Goal: Task Accomplishment & Management: Manage account settings

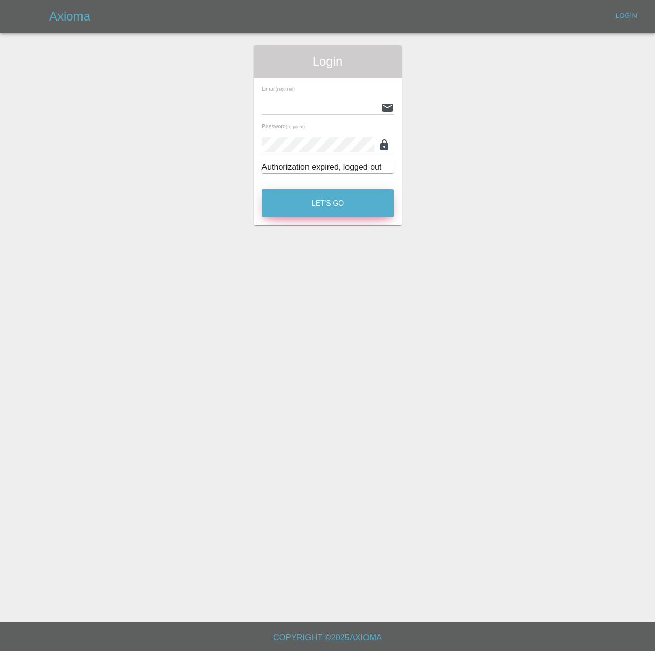
type input "[PERSON_NAME][EMAIL_ADDRESS][PERSON_NAME][DOMAIN_NAME]"
click at [333, 217] on button "Let's Go" at bounding box center [328, 203] width 132 height 28
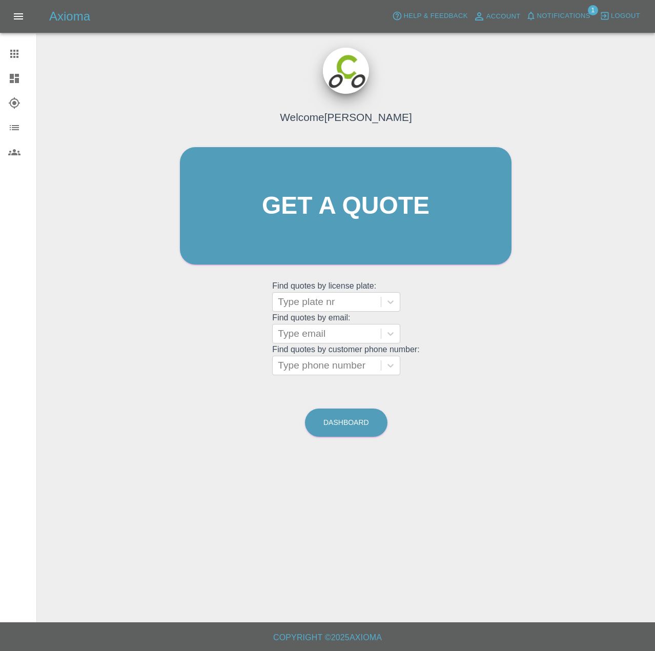
click at [545, 24] on button "Notifications" at bounding box center [559, 16] width 70 height 16
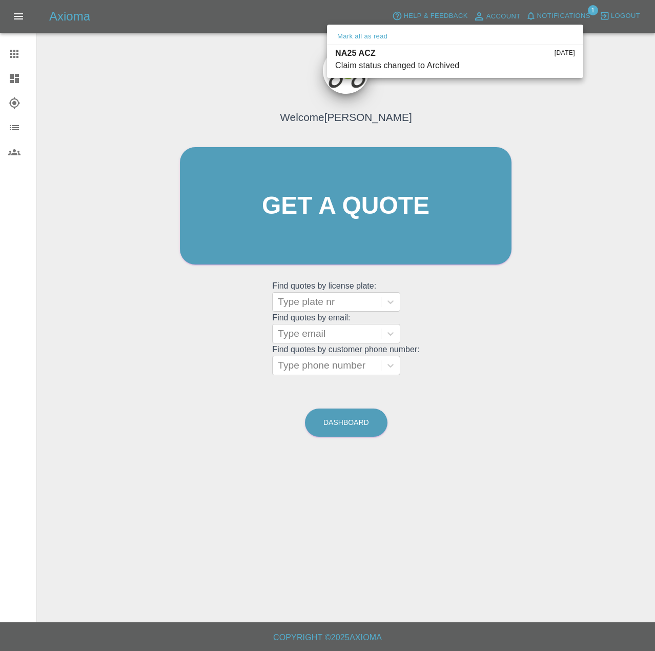
click at [24, 50] on div at bounding box center [327, 325] width 655 height 651
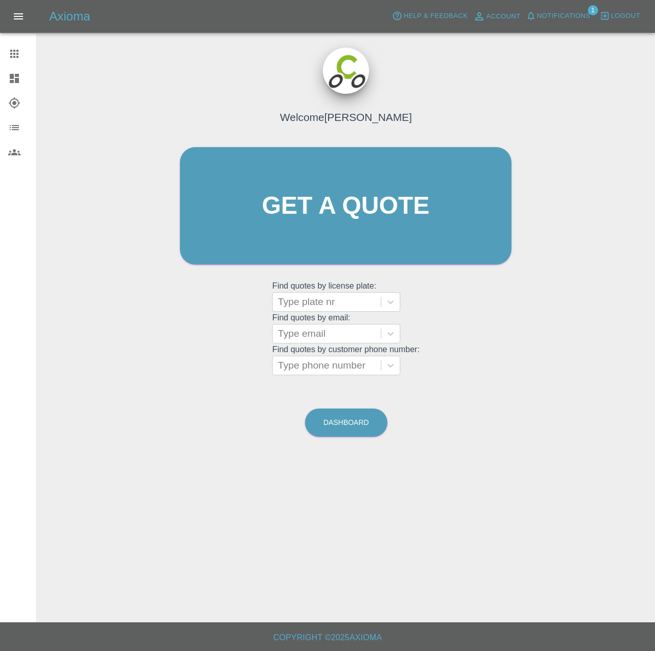
drag, startPoint x: 16, startPoint y: 60, endPoint x: 16, endPoint y: 69, distance: 8.7
click at [16, 58] on icon at bounding box center [14, 54] width 8 height 8
click at [15, 84] on icon at bounding box center [14, 78] width 12 height 12
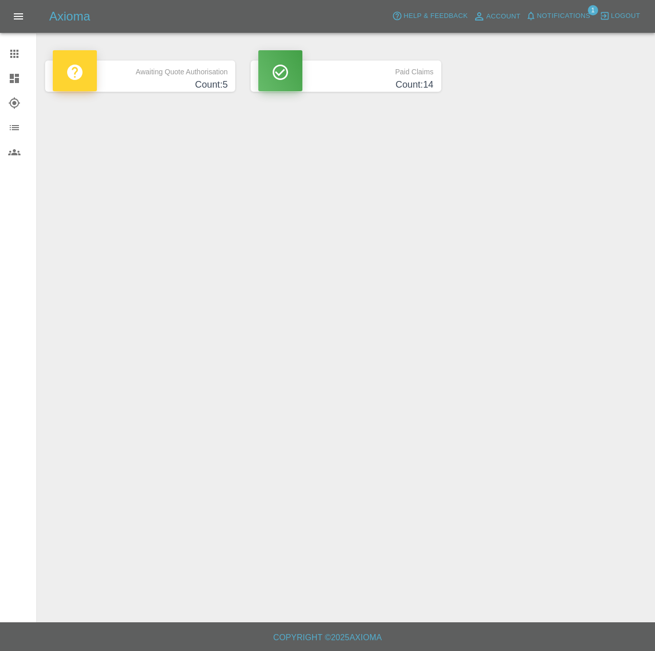
click at [154, 69] on p "Awaiting Quote Authorisation" at bounding box center [140, 69] width 175 height 17
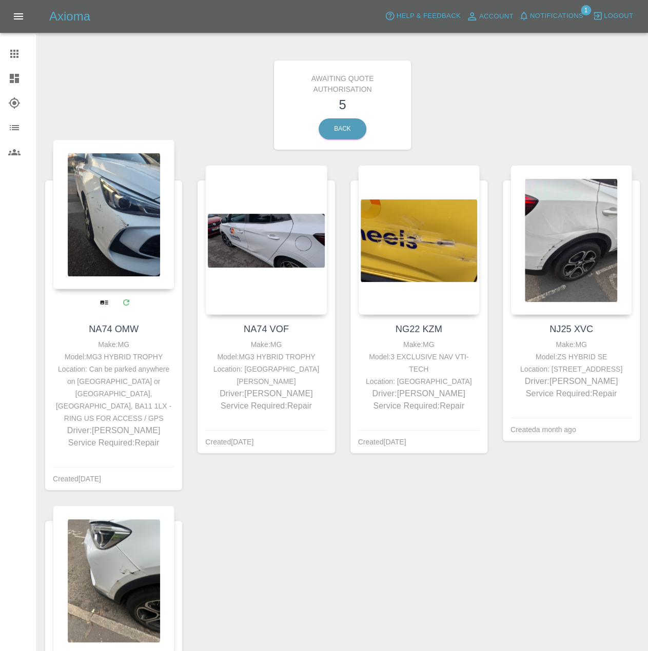
click at [133, 251] on div at bounding box center [114, 214] width 122 height 150
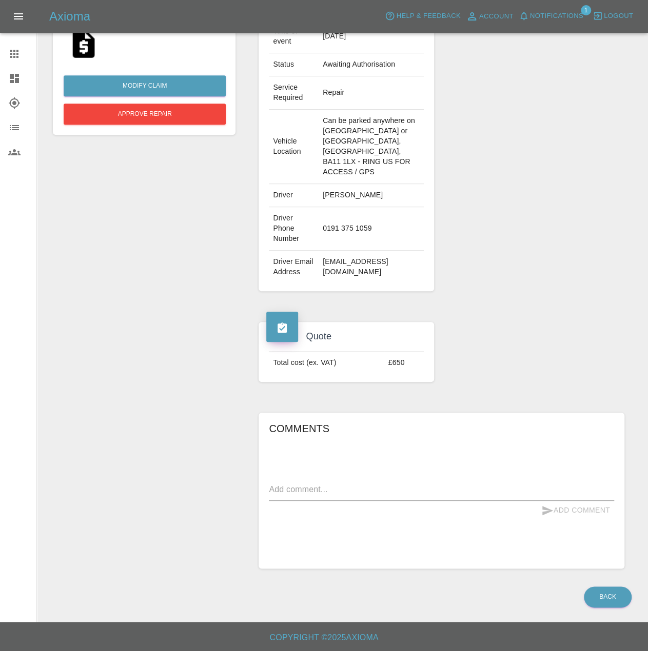
scroll to position [332, 0]
click at [315, 485] on textarea at bounding box center [441, 491] width 345 height 15
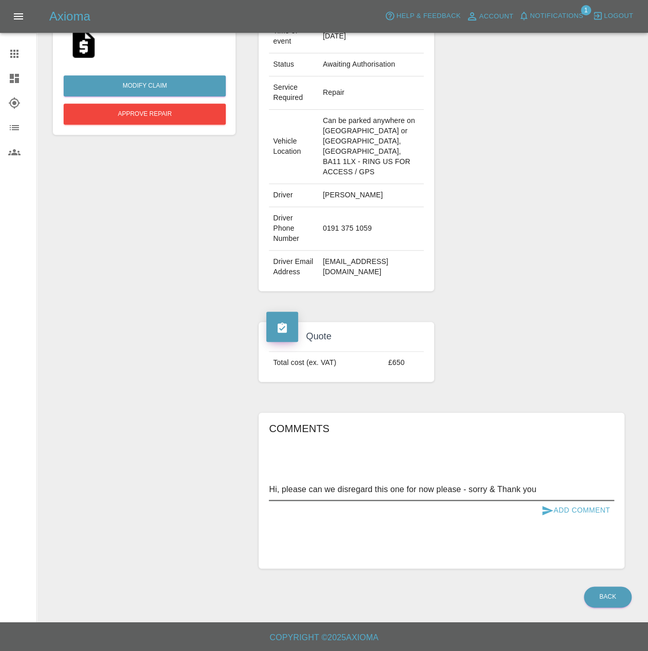
type textarea "Hi, please can we disregard this one for now please - sorry & Thank you"
click at [539, 514] on button "Add Comment" at bounding box center [575, 510] width 77 height 19
